Goal: Communication & Community: Answer question/provide support

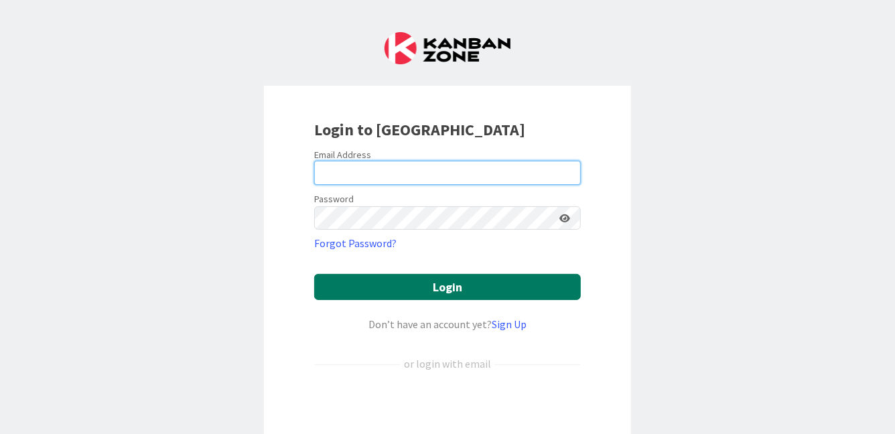
type input "[PERSON_NAME][EMAIL_ADDRESS][PERSON_NAME][DOMAIN_NAME]"
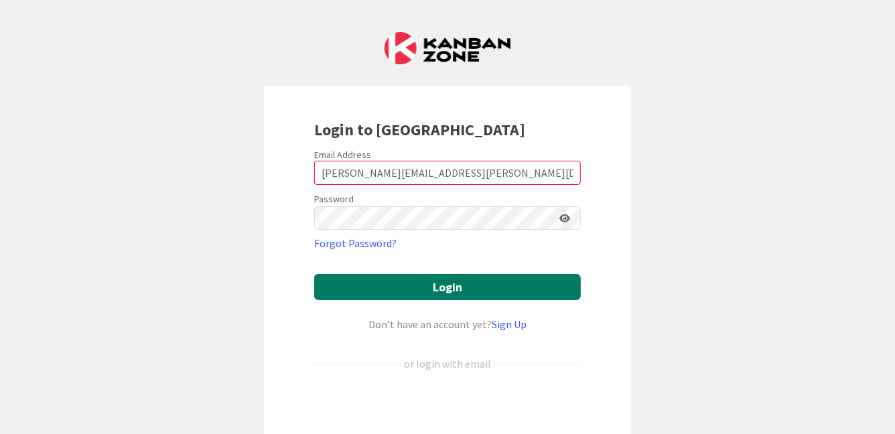
click at [411, 279] on button "Login" at bounding box center [447, 287] width 267 height 26
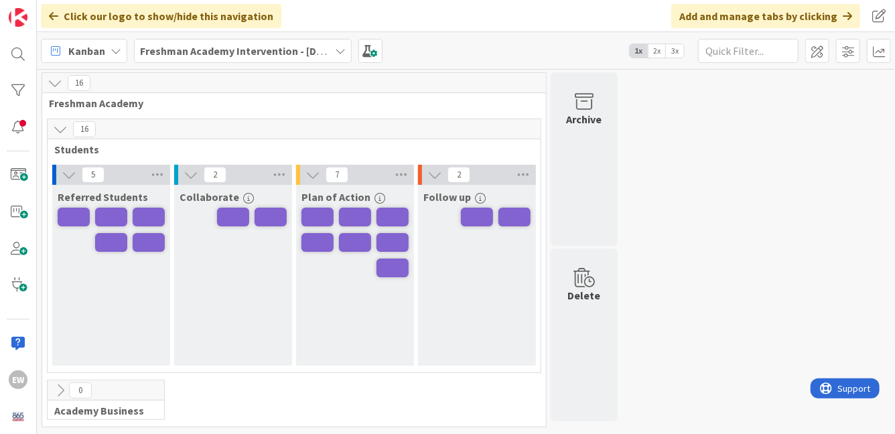
click at [657, 49] on span "2x" at bounding box center [657, 50] width 18 height 13
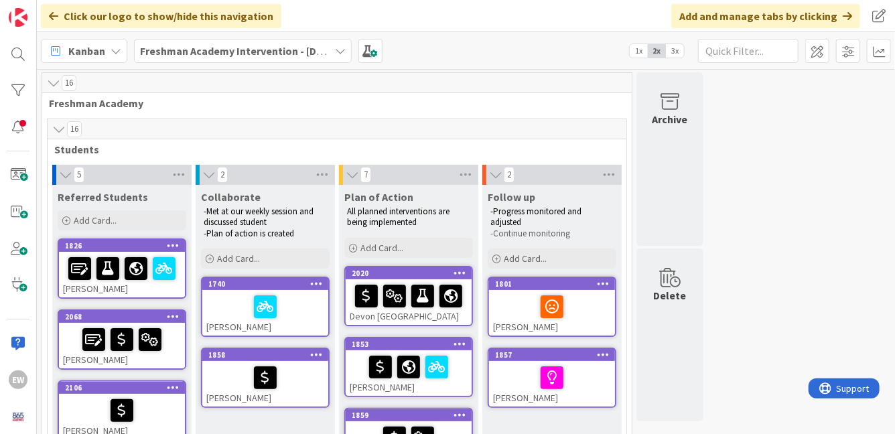
click at [641, 55] on span "1x" at bounding box center [639, 50] width 18 height 13
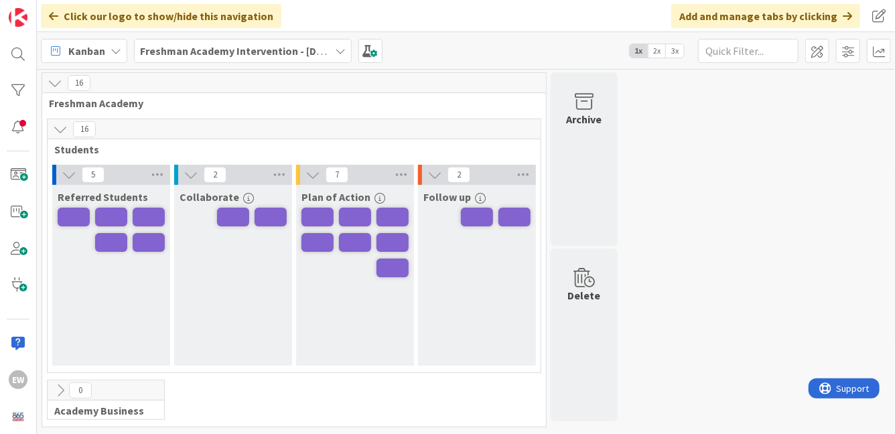
click at [653, 54] on span "2x" at bounding box center [657, 50] width 18 height 13
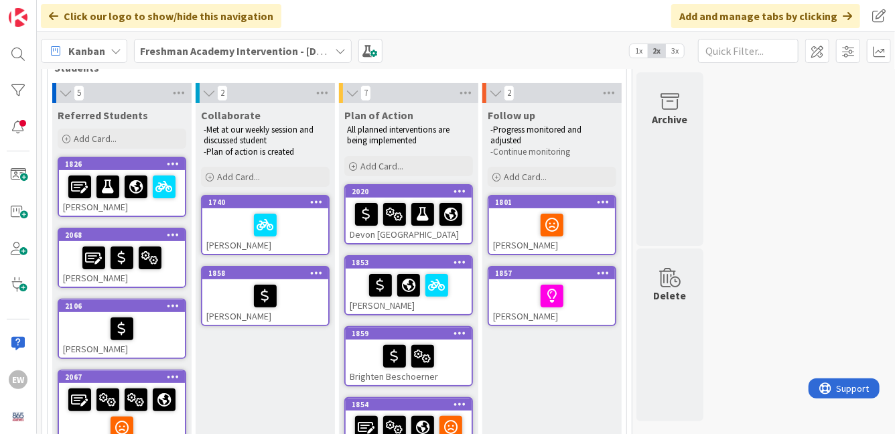
scroll to position [97, 0]
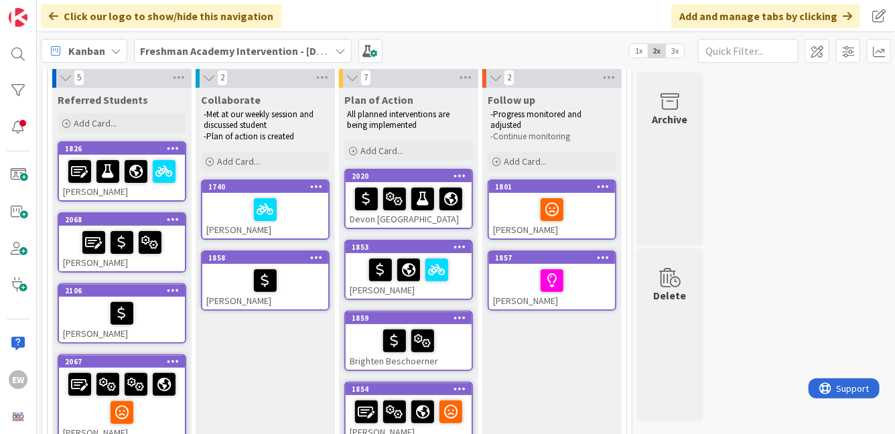
click at [462, 275] on div at bounding box center [409, 270] width 118 height 28
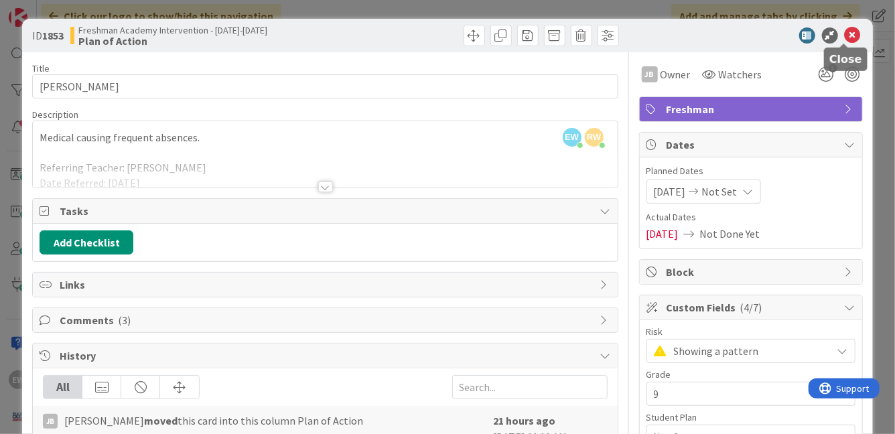
click at [846, 38] on icon at bounding box center [853, 35] width 16 height 16
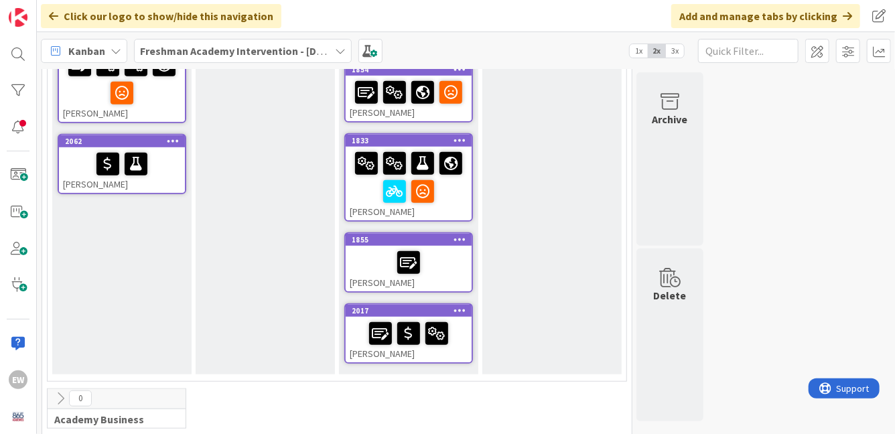
scroll to position [422, 0]
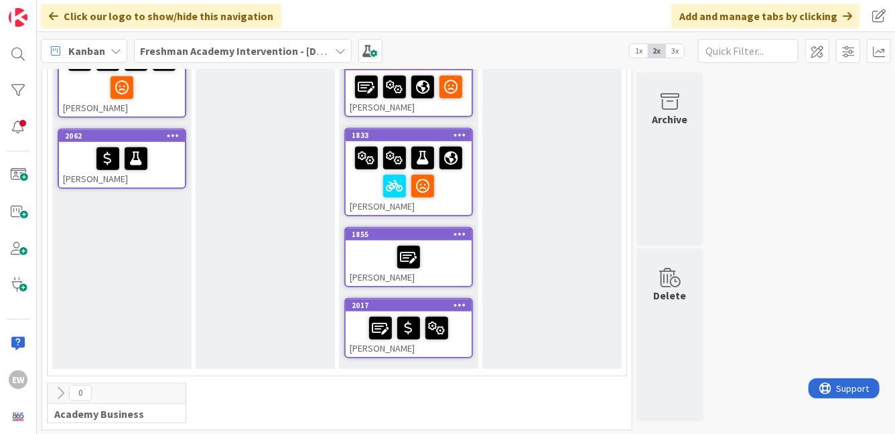
click at [351, 336] on div at bounding box center [409, 328] width 118 height 28
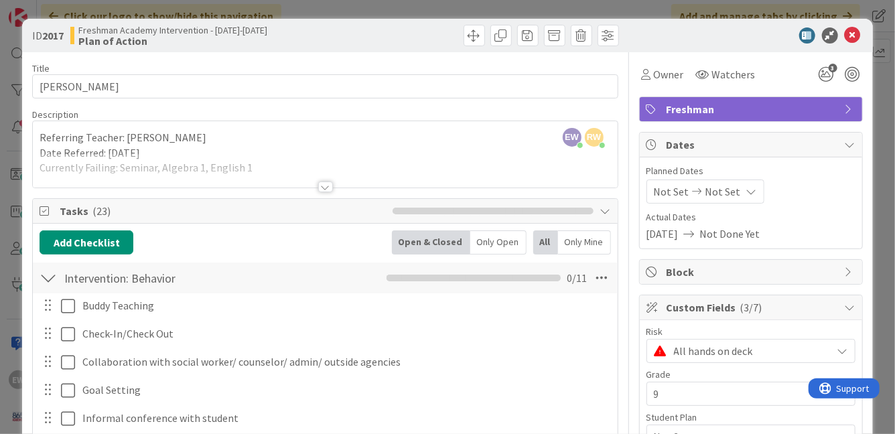
click at [321, 191] on div at bounding box center [325, 187] width 15 height 11
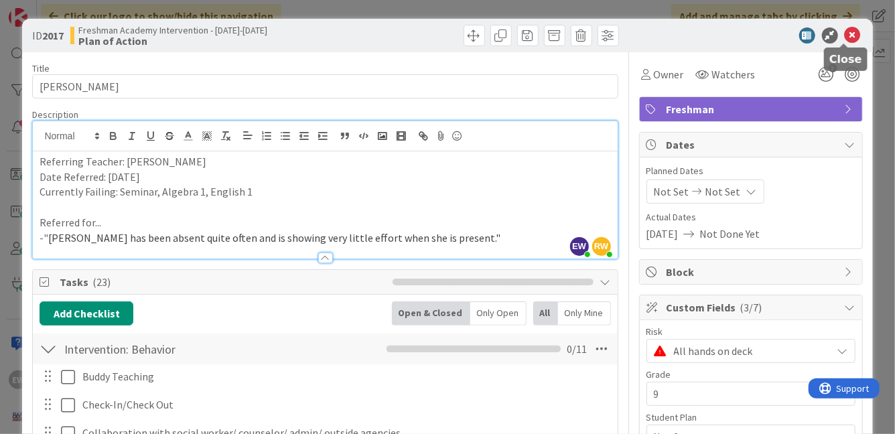
click at [845, 36] on icon at bounding box center [853, 35] width 16 height 16
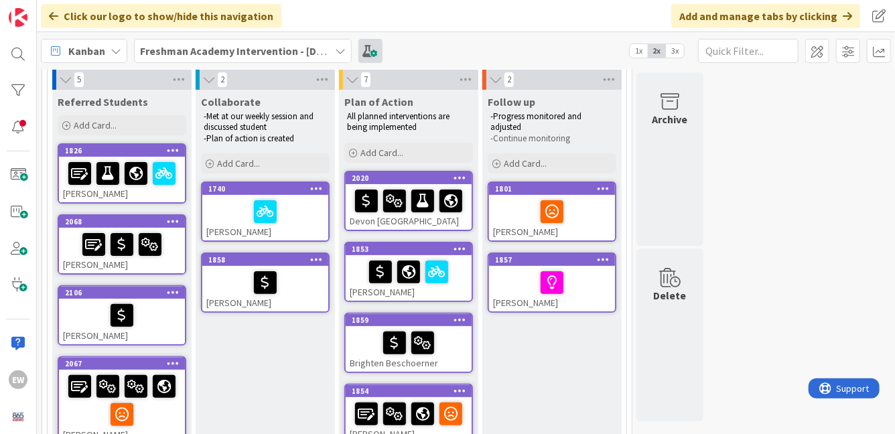
scroll to position [90, 0]
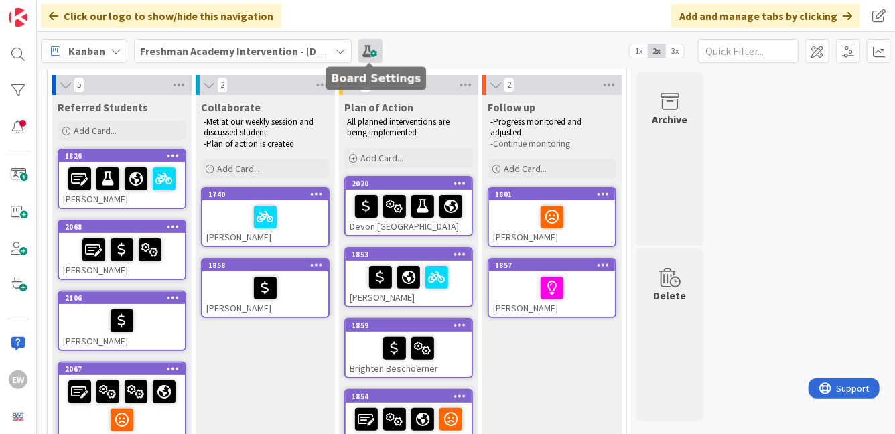
click at [367, 47] on span at bounding box center [371, 51] width 24 height 24
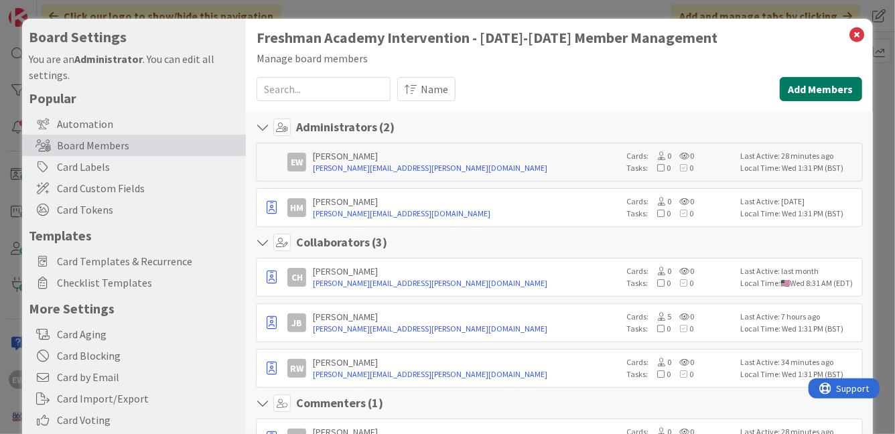
click at [833, 86] on button "Add Members" at bounding box center [821, 89] width 82 height 24
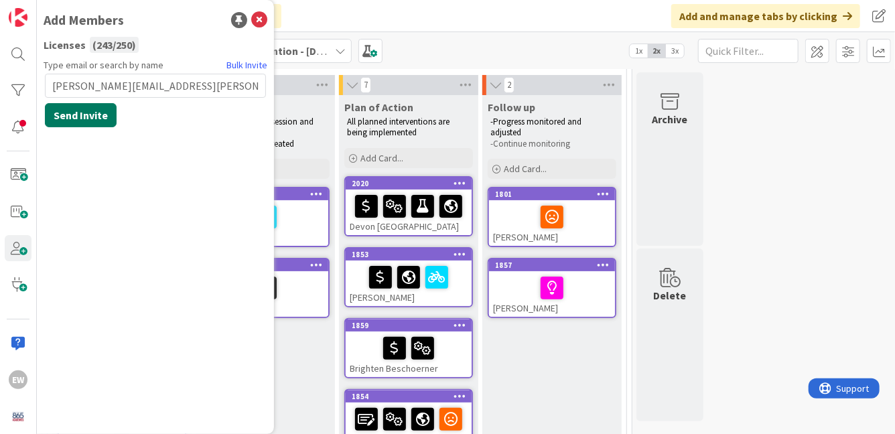
type input "[PERSON_NAME][EMAIL_ADDRESS][PERSON_NAME][DOMAIN_NAME]"
click at [100, 114] on button "Send Invite" at bounding box center [81, 115] width 72 height 24
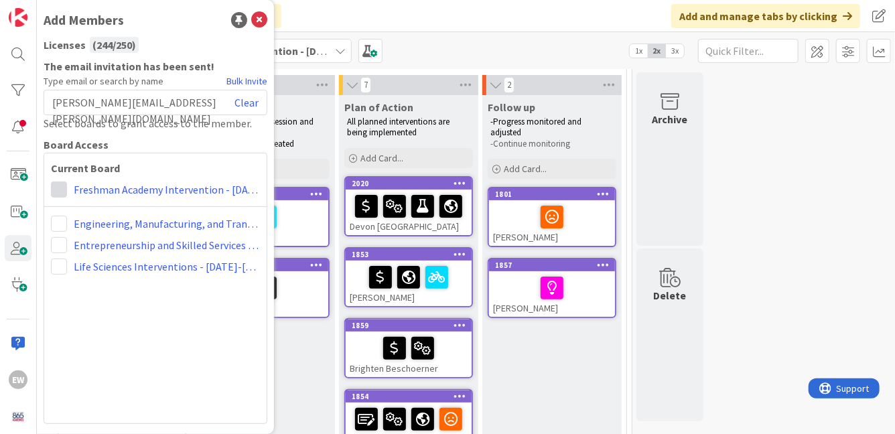
click at [61, 194] on span at bounding box center [59, 190] width 16 height 16
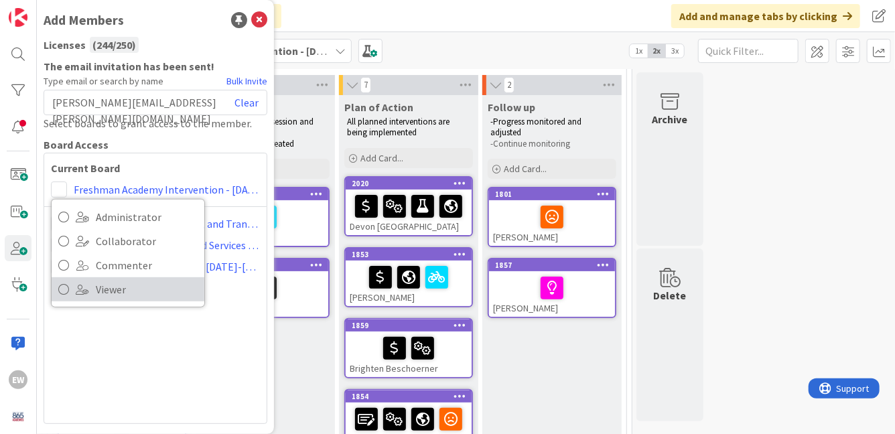
click at [66, 288] on icon at bounding box center [63, 289] width 11 height 20
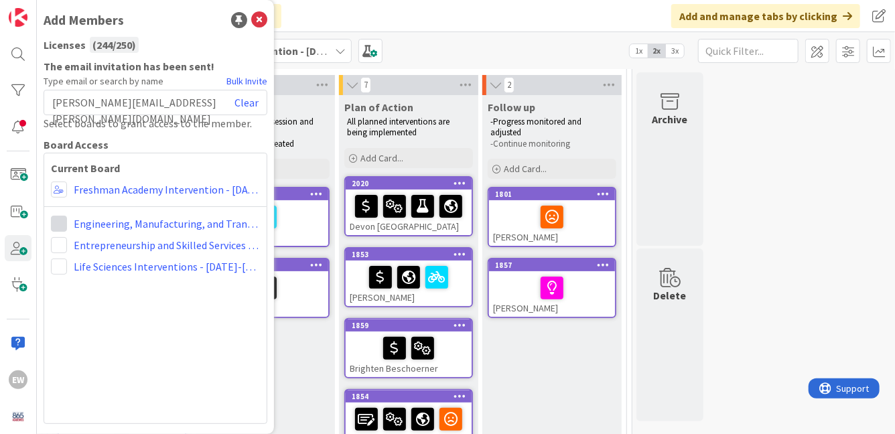
click at [57, 224] on span at bounding box center [59, 224] width 16 height 16
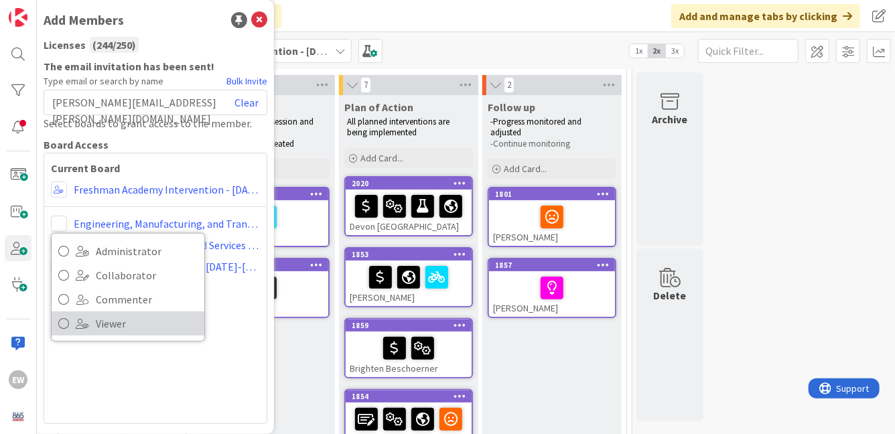
click at [61, 320] on icon at bounding box center [63, 324] width 11 height 20
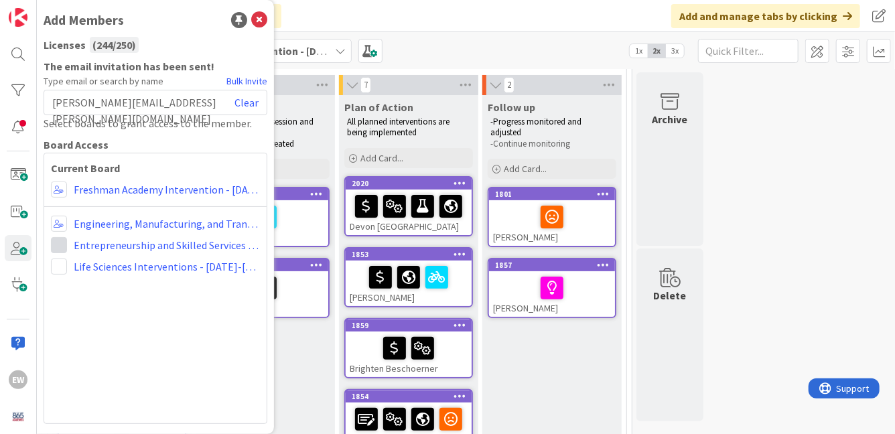
click at [60, 245] on span at bounding box center [59, 245] width 16 height 16
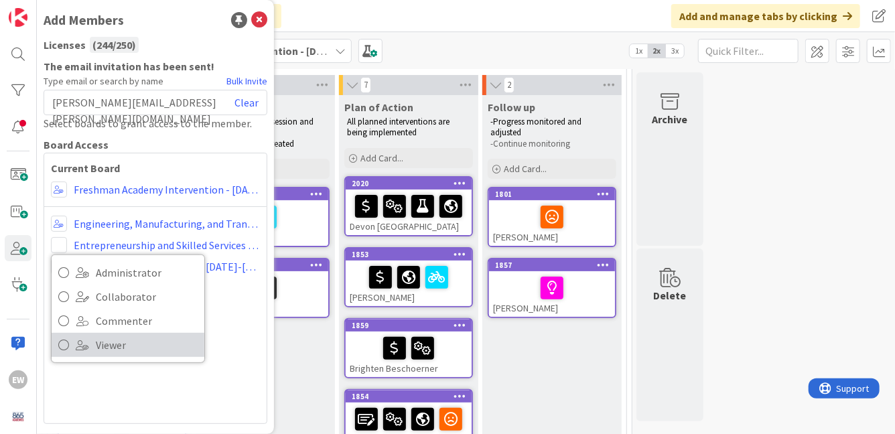
click at [62, 344] on icon at bounding box center [63, 345] width 11 height 20
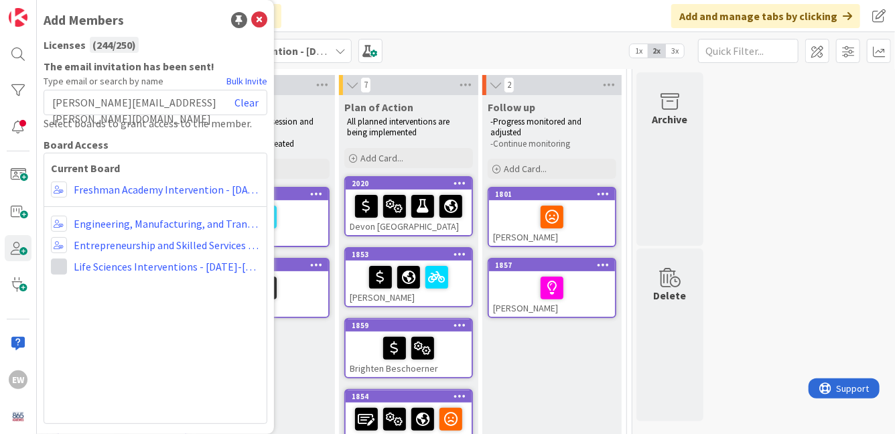
click at [60, 266] on span at bounding box center [59, 267] width 16 height 16
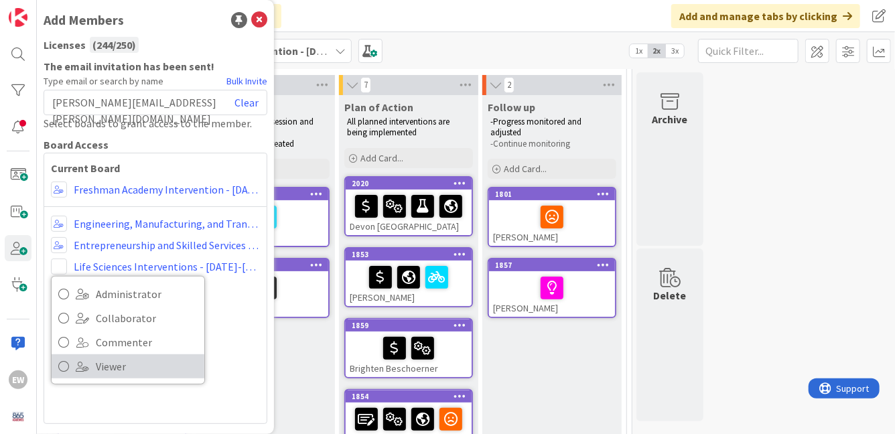
click at [68, 363] on icon at bounding box center [63, 367] width 11 height 20
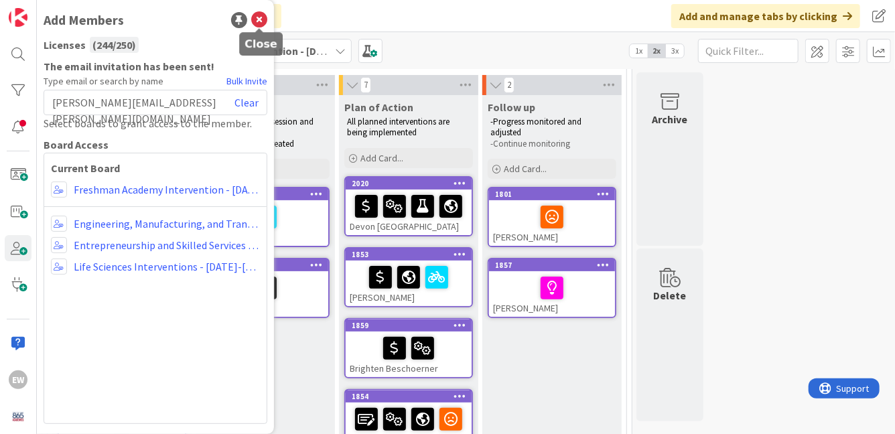
click at [260, 20] on icon at bounding box center [259, 20] width 16 height 16
